Goal: Contribute content: Contribute content

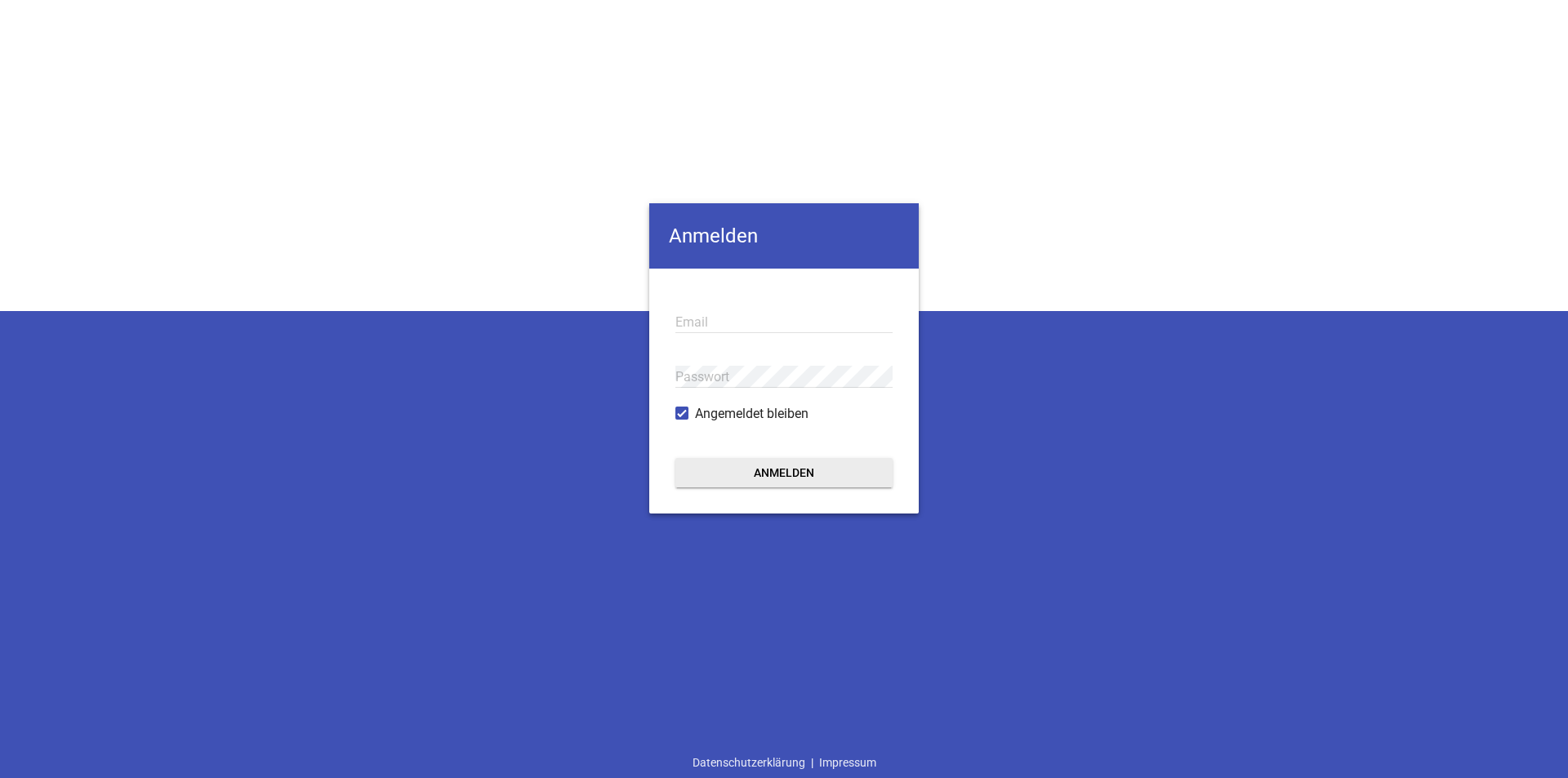
type input "[PERSON_NAME][EMAIL_ADDRESS][DOMAIN_NAME]"
click at [833, 485] on button "Anmelden" at bounding box center [784, 473] width 217 height 30
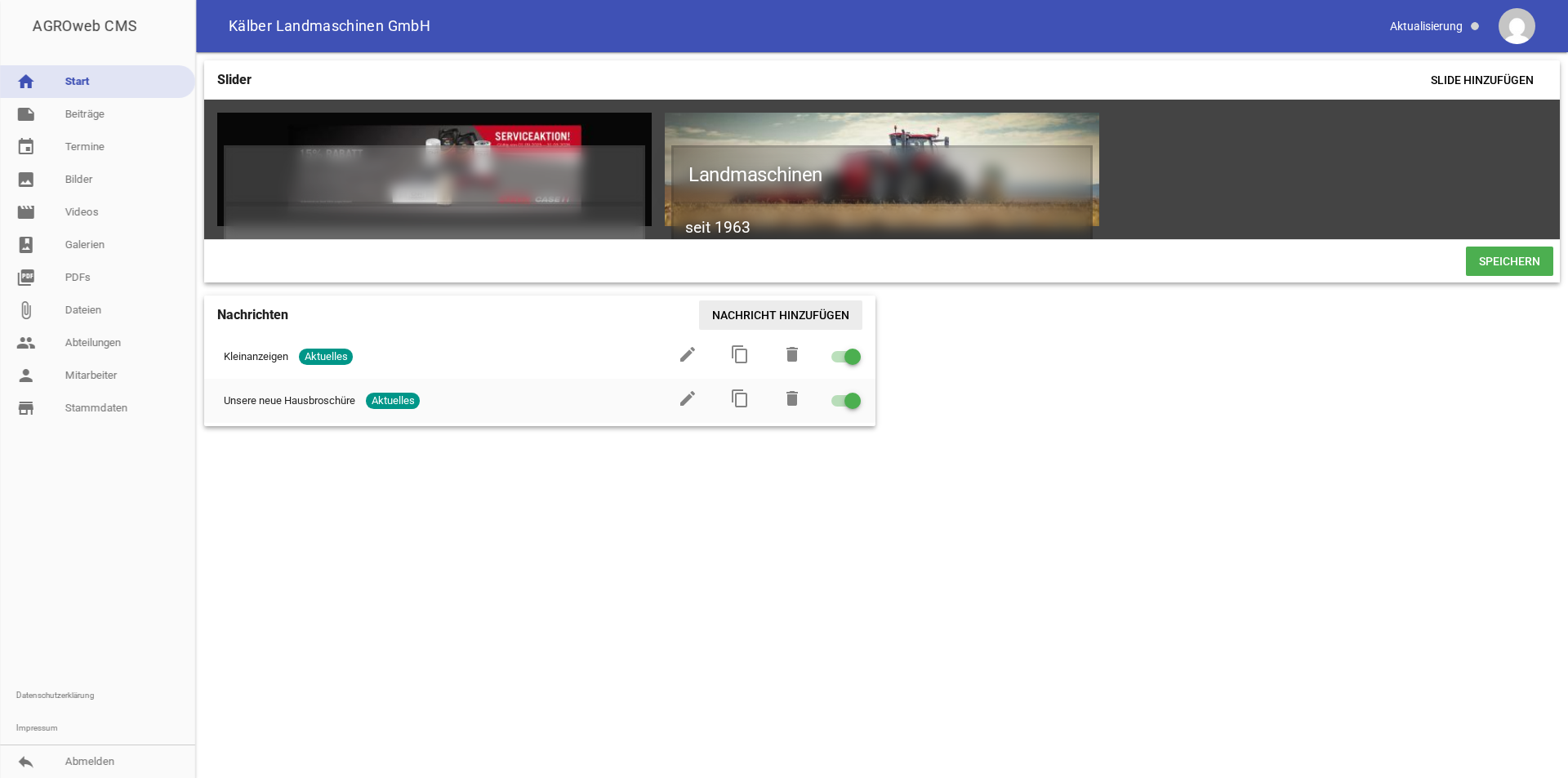
click at [803, 321] on span "Nachricht hinzufügen" at bounding box center [780, 315] width 163 height 30
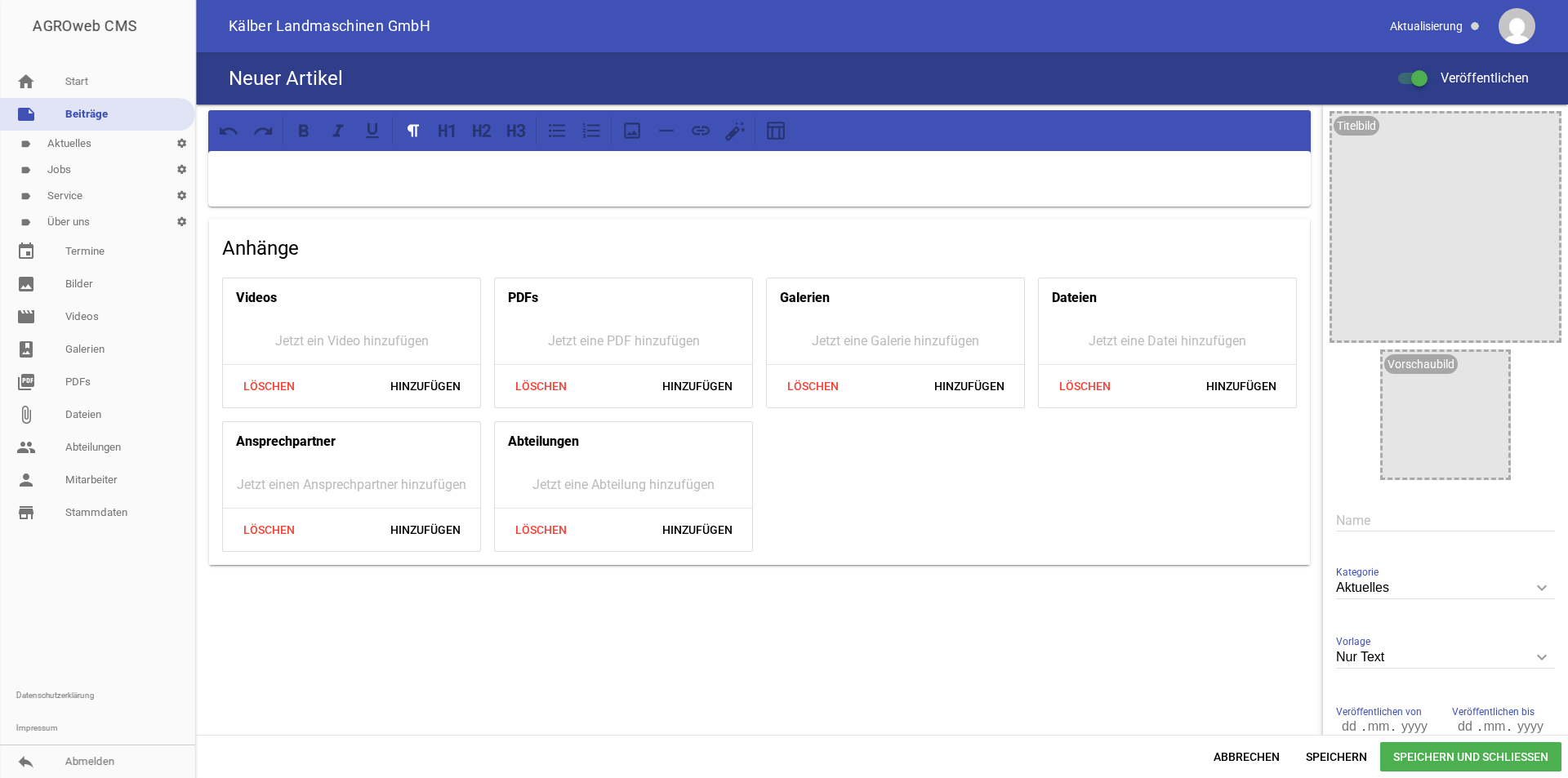
click at [316, 183] on div at bounding box center [760, 179] width 1103 height 55
drag, startPoint x: 341, startPoint y: 70, endPoint x: 329, endPoint y: 75, distance: 13.0
click at [338, 74] on h4 "Neuer Artikel" at bounding box center [286, 79] width 114 height 26
click at [328, 75] on h4 "Neuer Artikel" at bounding box center [286, 79] width 114 height 26
click at [1368, 516] on input "text" at bounding box center [1445, 521] width 219 height 22
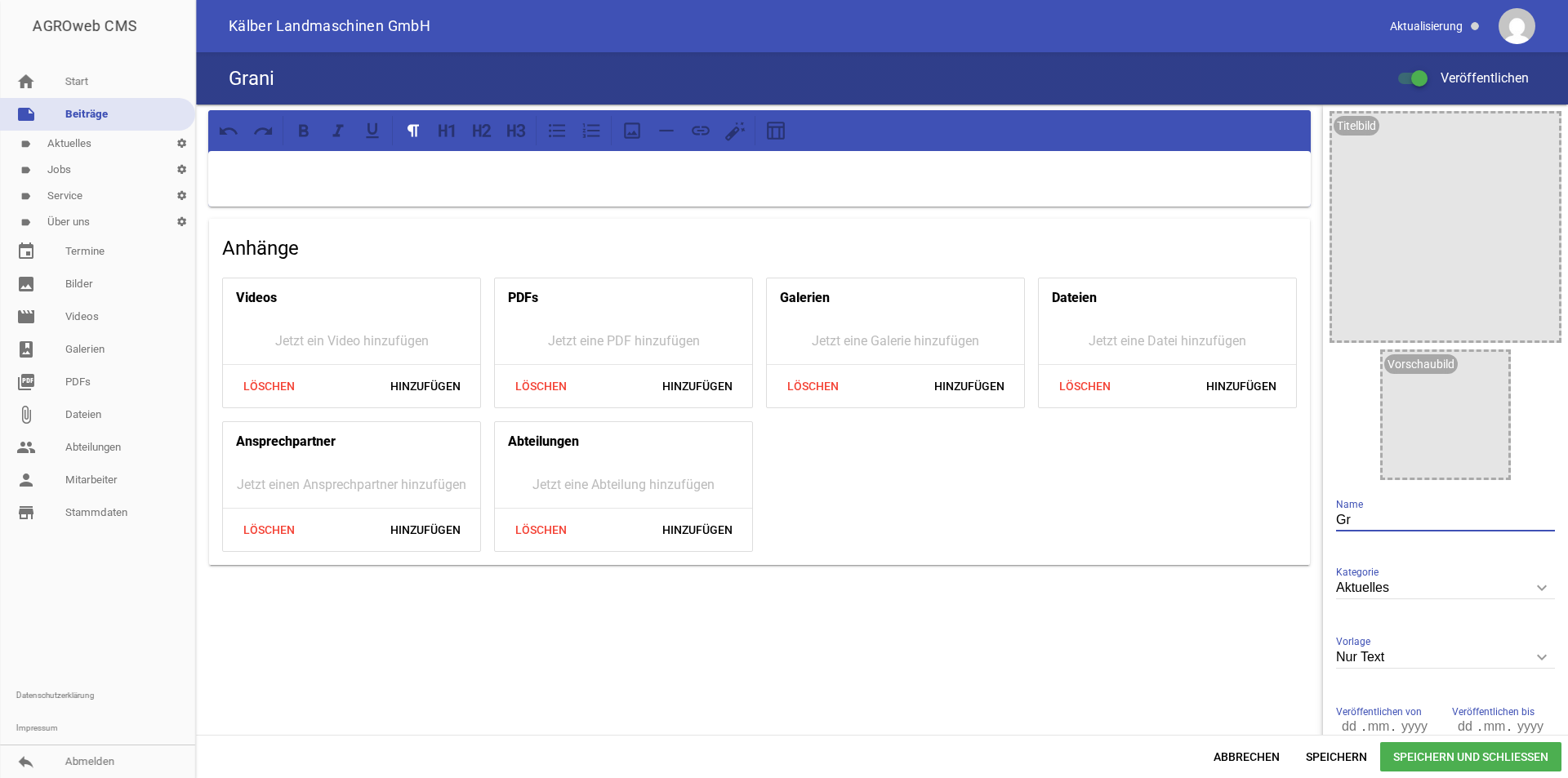
type input "G"
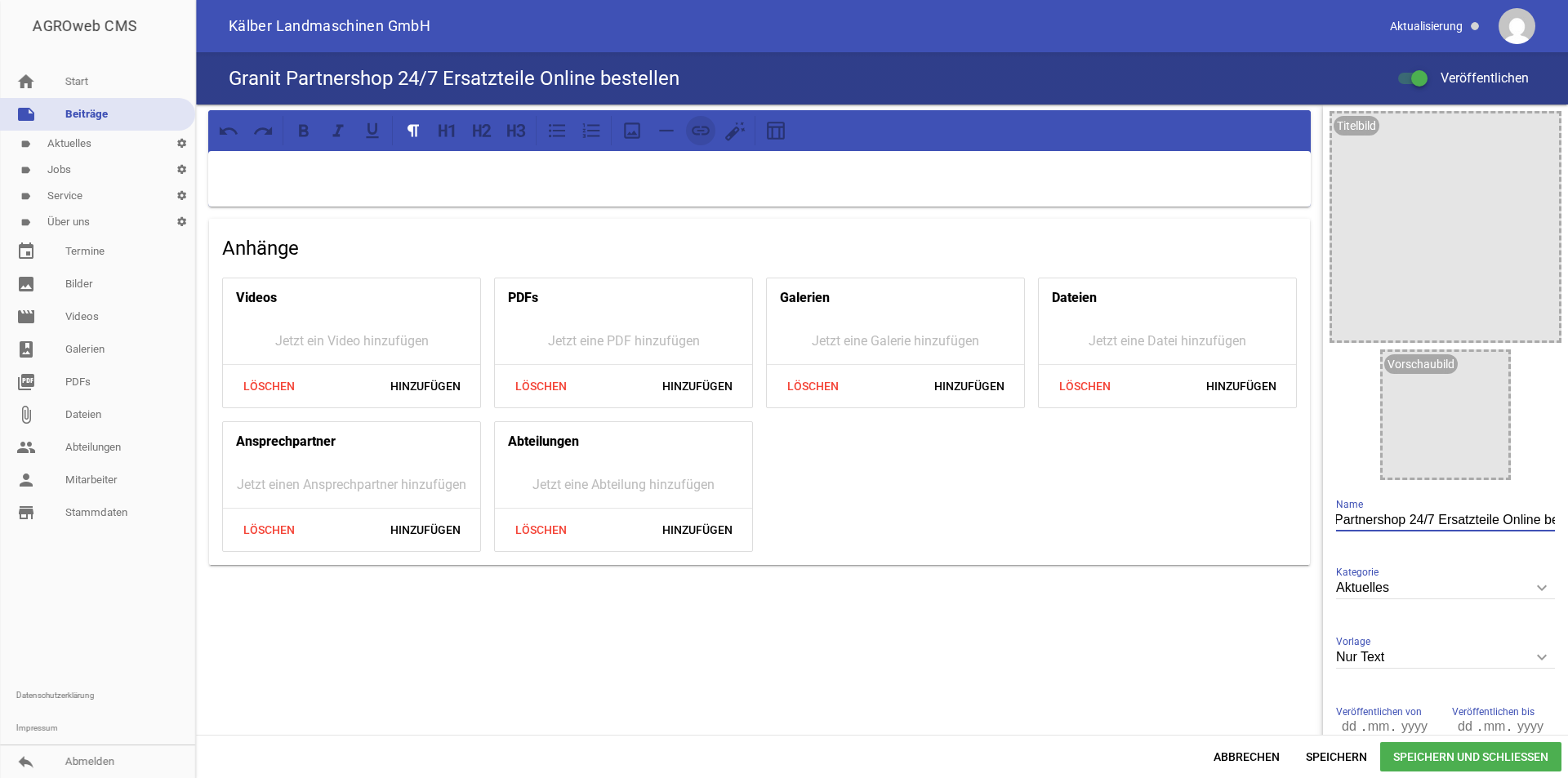
type input "Granit Partnershop 24/7 Ersatzteile Online bestellen"
click at [697, 134] on icon at bounding box center [701, 130] width 18 height 9
click at [695, 126] on icon at bounding box center [701, 131] width 22 height 22
click at [636, 180] on p at bounding box center [759, 172] width 1080 height 20
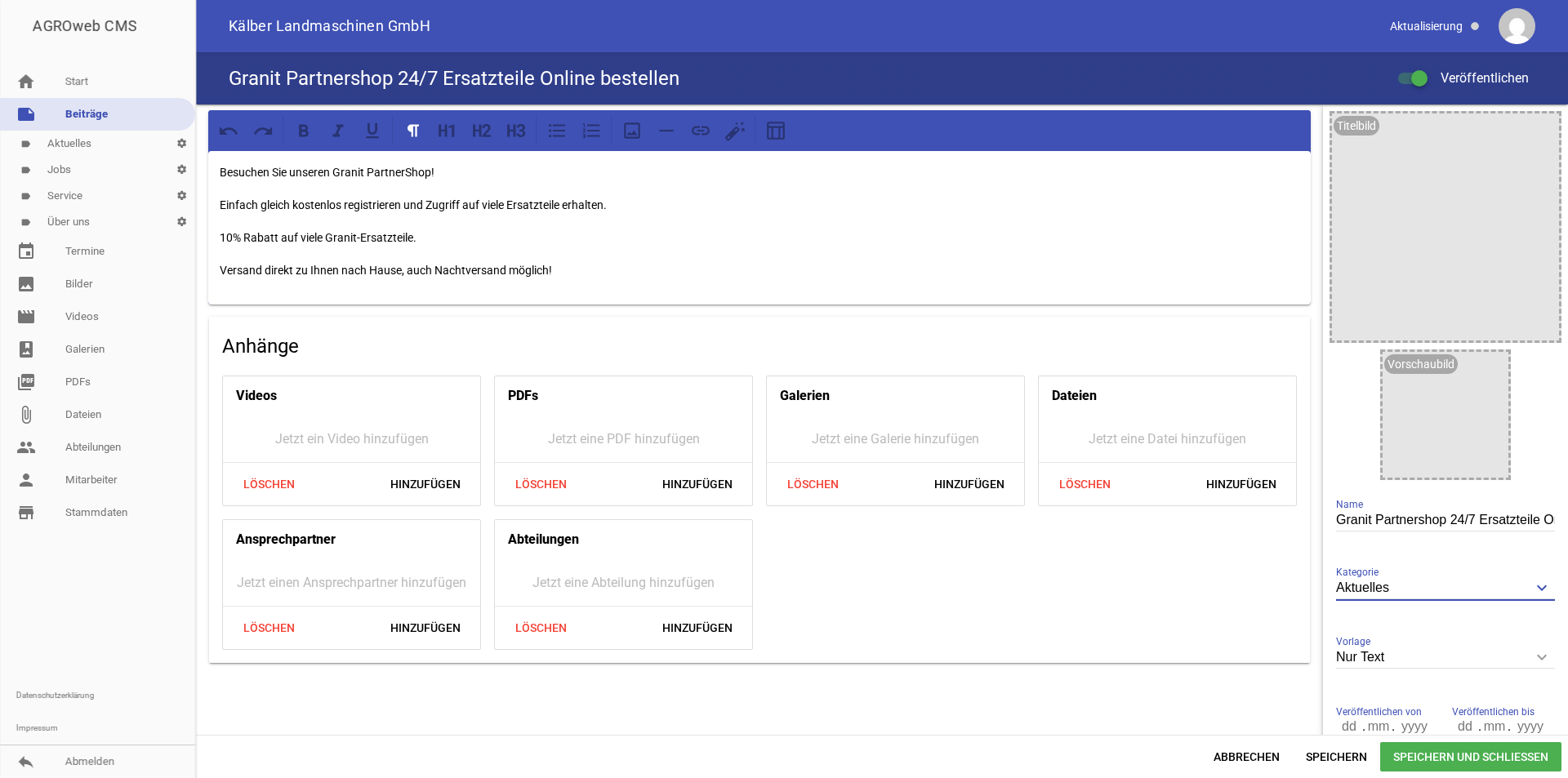
click at [1464, 589] on input "Aktuelles" at bounding box center [1445, 588] width 219 height 22
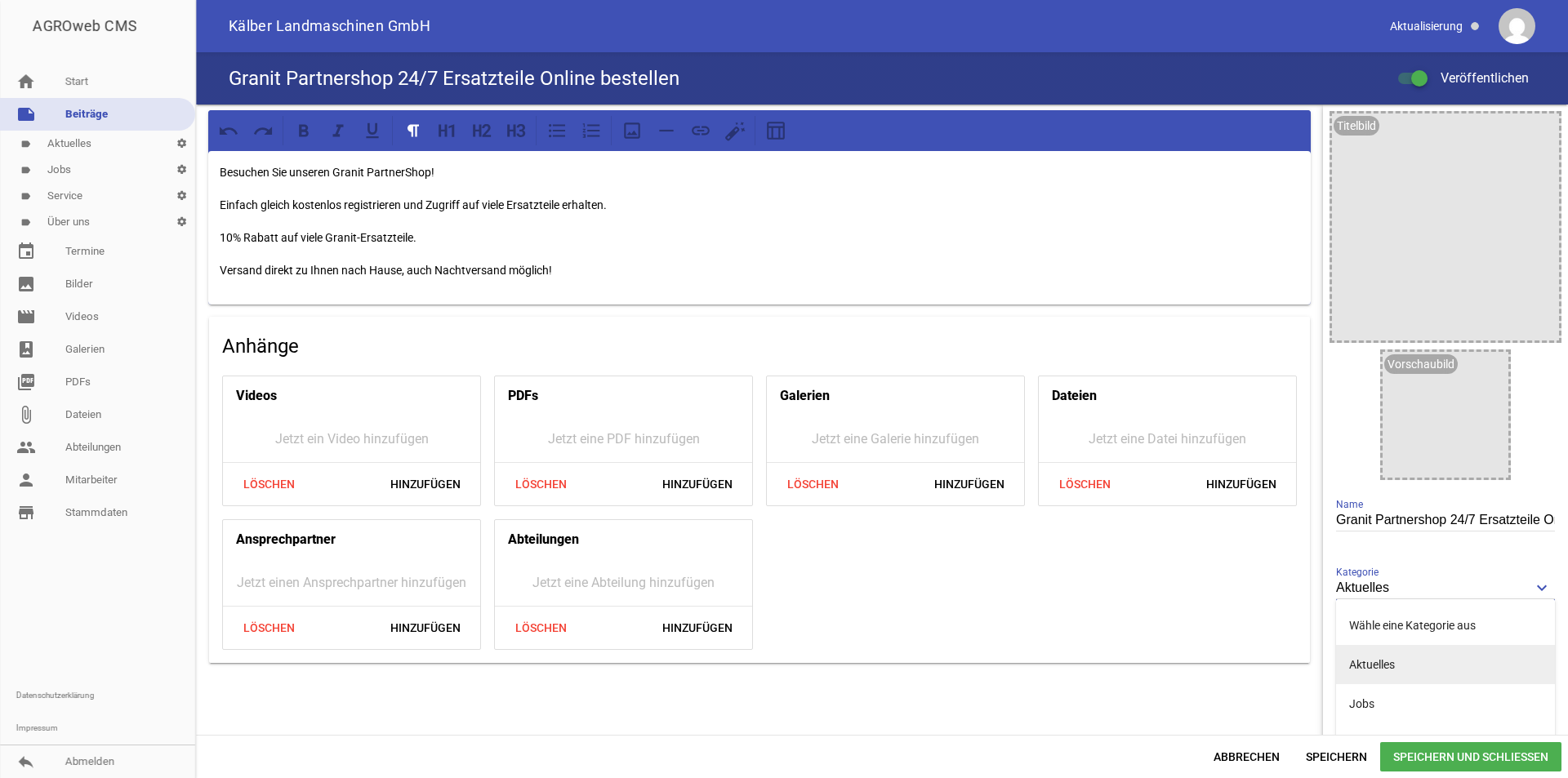
scroll to position [103, 0]
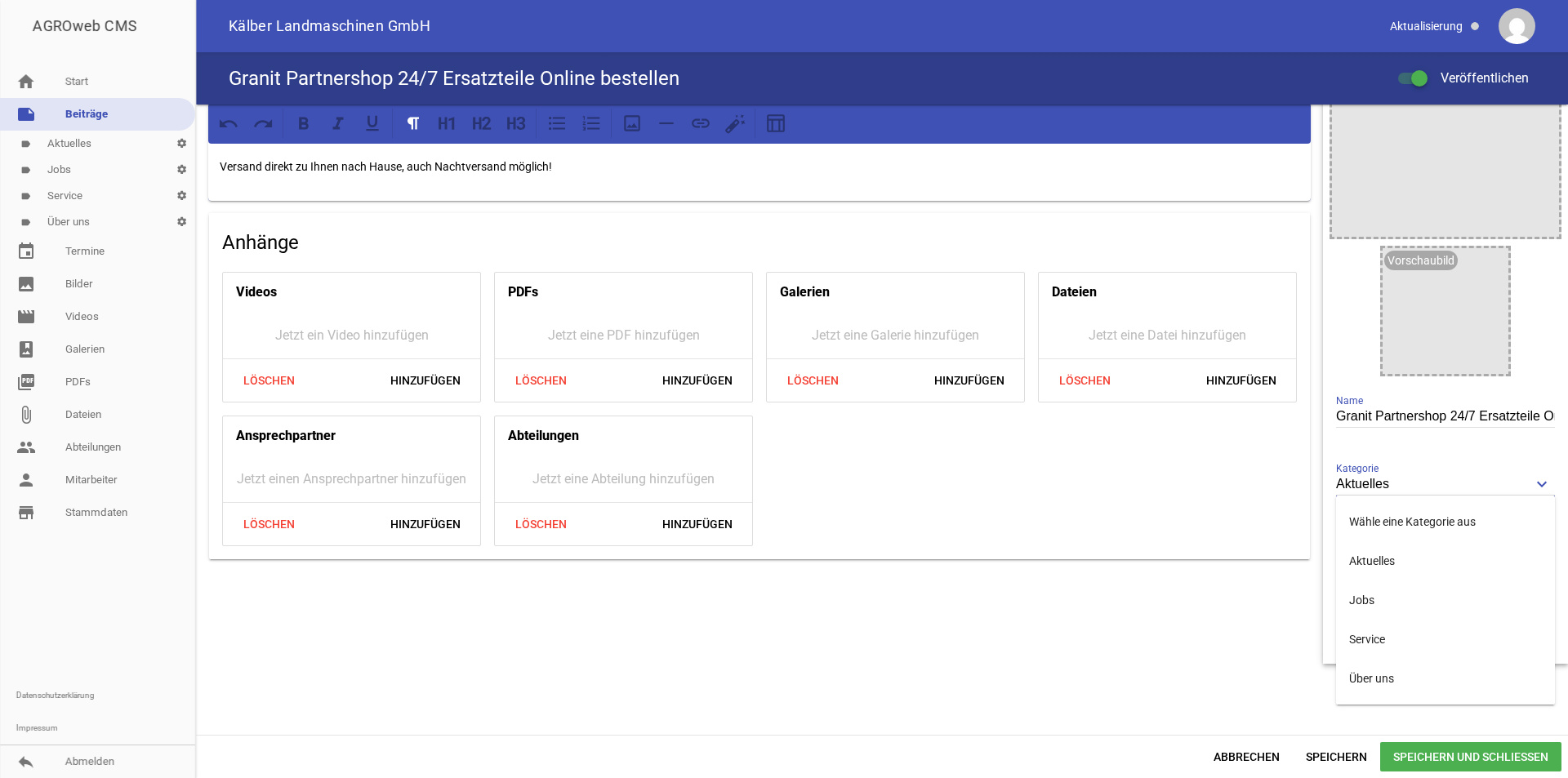
click at [1241, 622] on div "Besuchen Sie unseren Granit PartnerShop! Einfach gleich kostenlos registrieren …" at bounding box center [759, 332] width 1127 height 663
click at [1469, 750] on span "Speichern und Schließen" at bounding box center [1470, 757] width 181 height 30
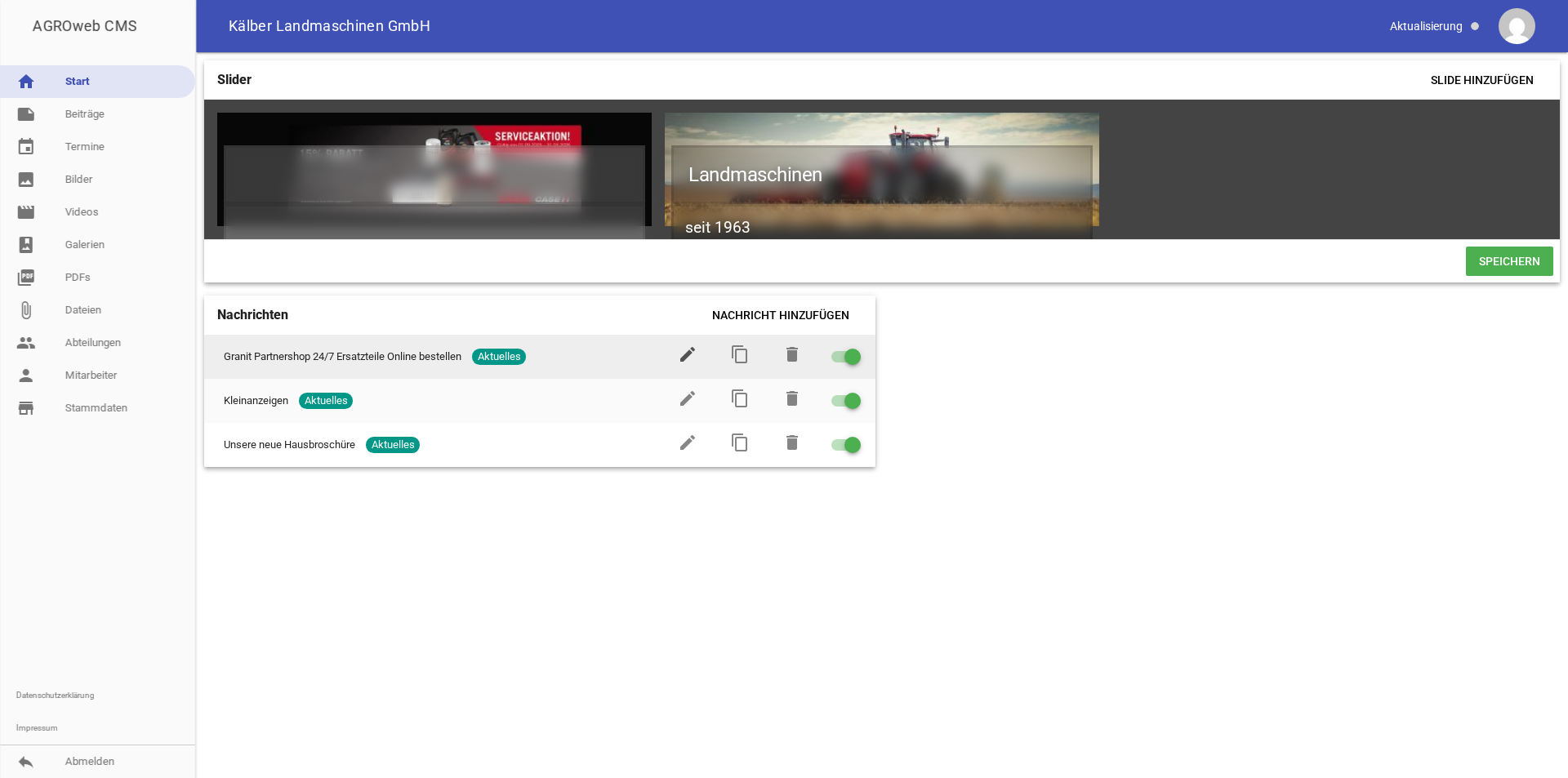
click at [683, 364] on icon "edit" at bounding box center [688, 354] width 20 height 20
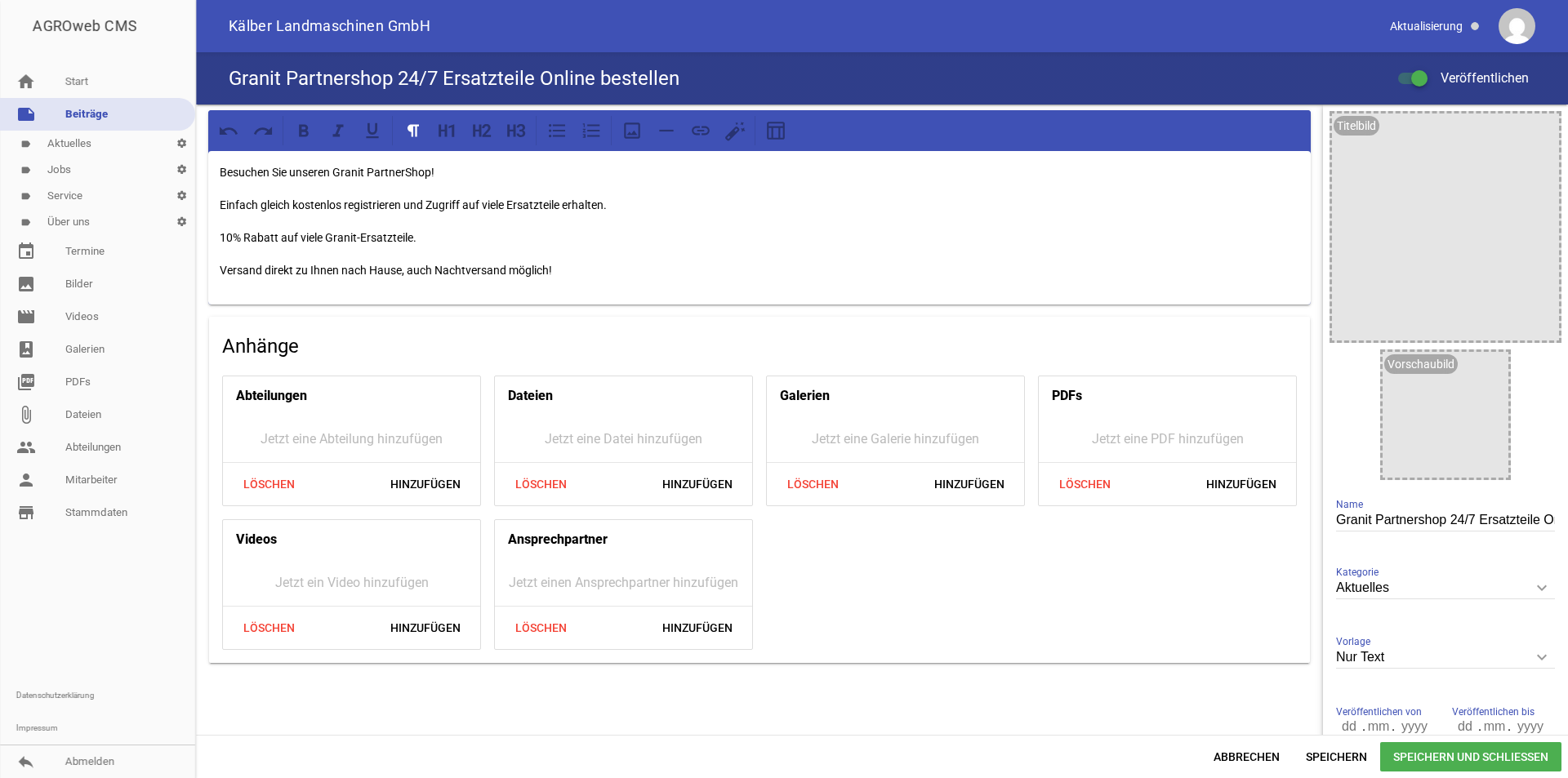
click at [599, 263] on p "Versand direkt zu Ihnen nach Hause, auch Nachtversand möglich!" at bounding box center [759, 271] width 1080 height 20
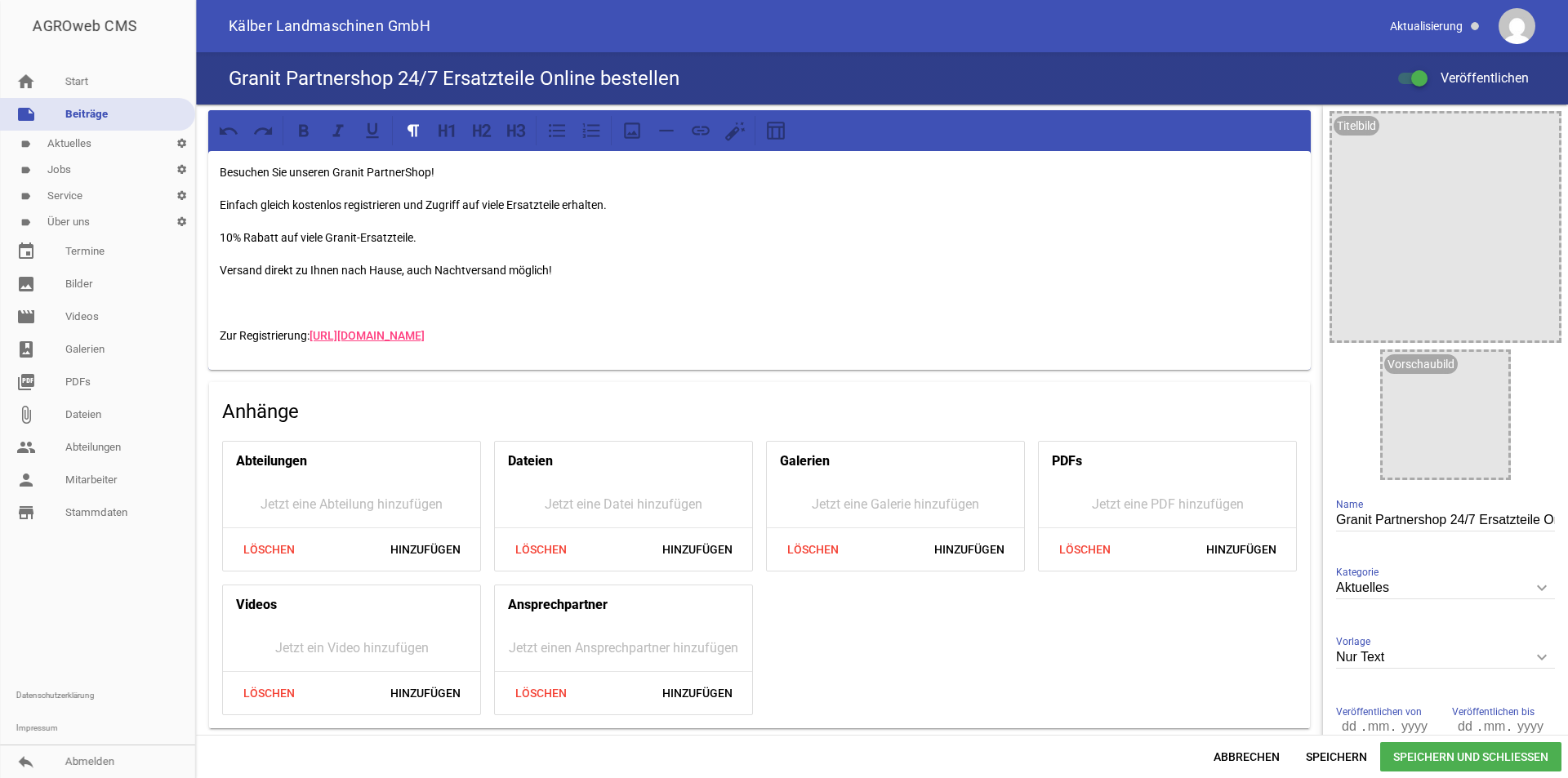
click at [1494, 750] on span "Speichern und Schließen" at bounding box center [1470, 757] width 181 height 30
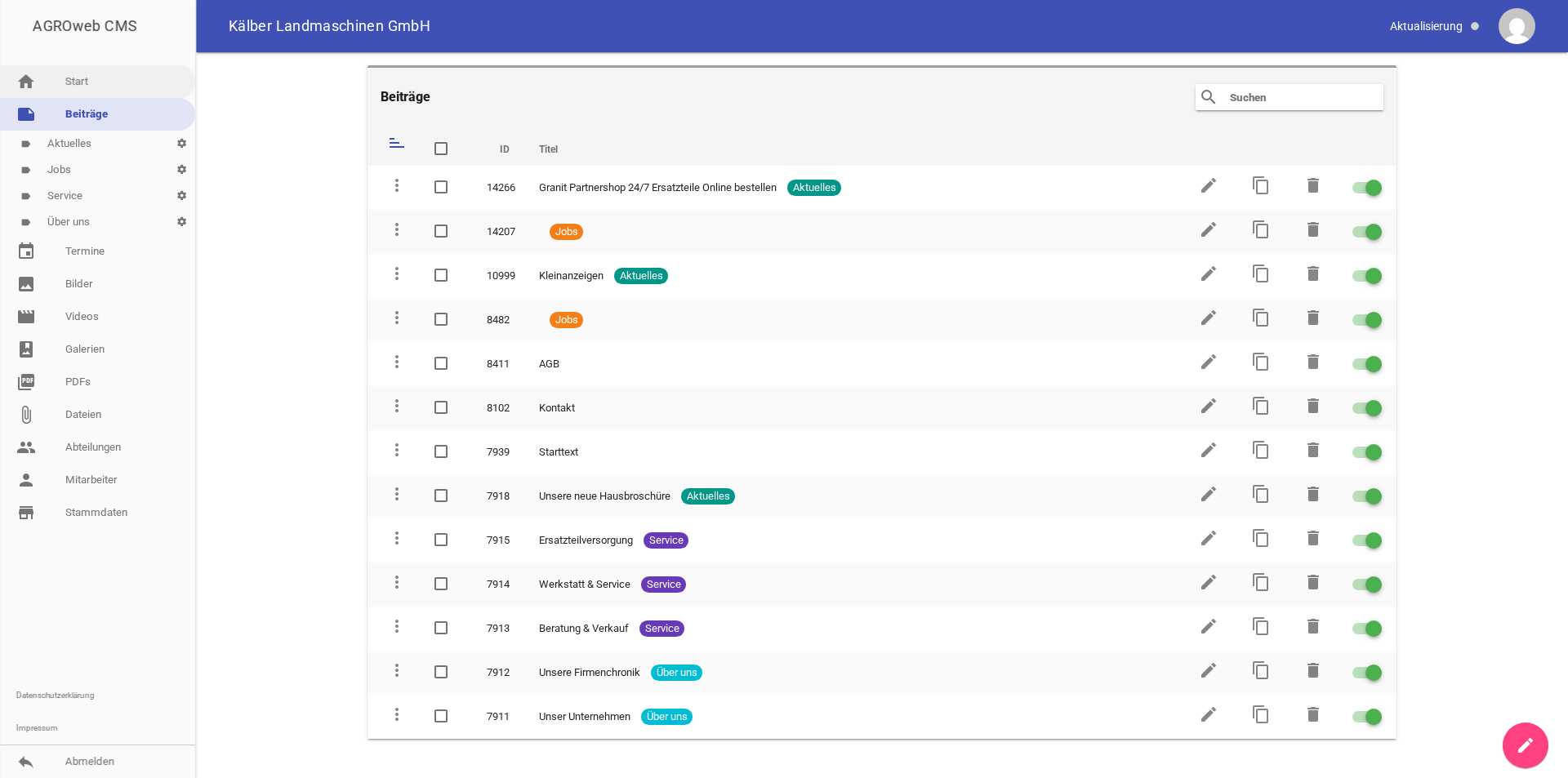
click at [87, 74] on link "home Start" at bounding box center [98, 81] width 195 height 32
